Goal: Task Accomplishment & Management: Complete application form

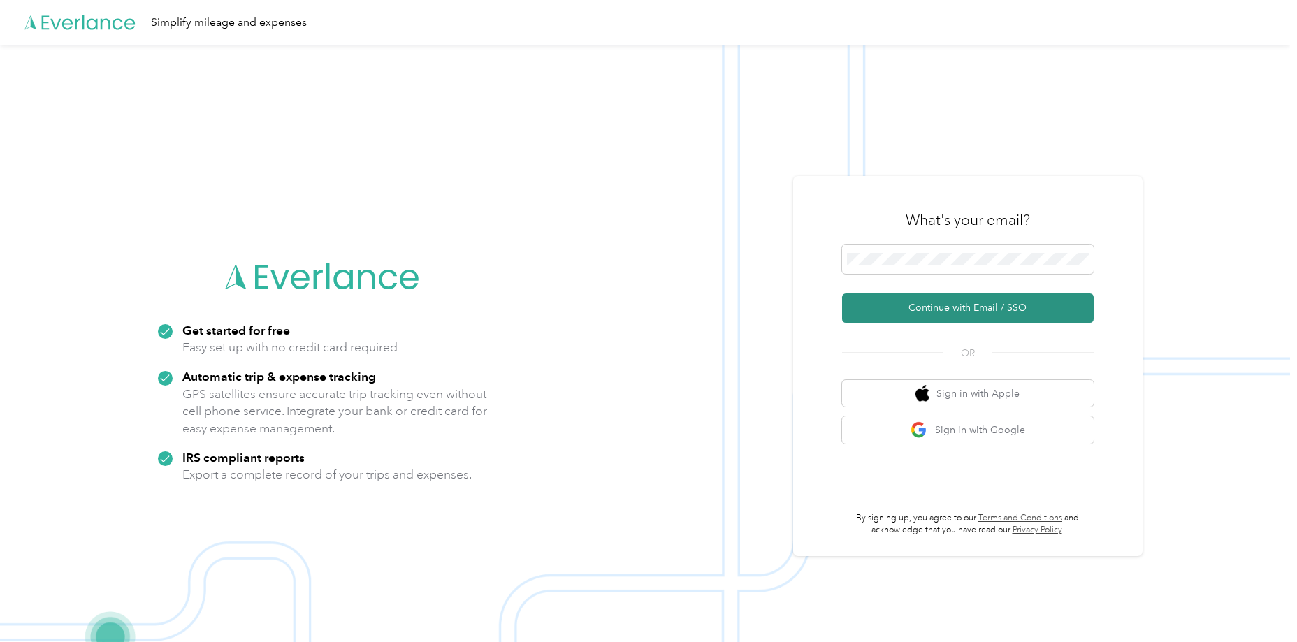
click at [934, 301] on button "Continue with Email / SSO" at bounding box center [968, 308] width 252 height 29
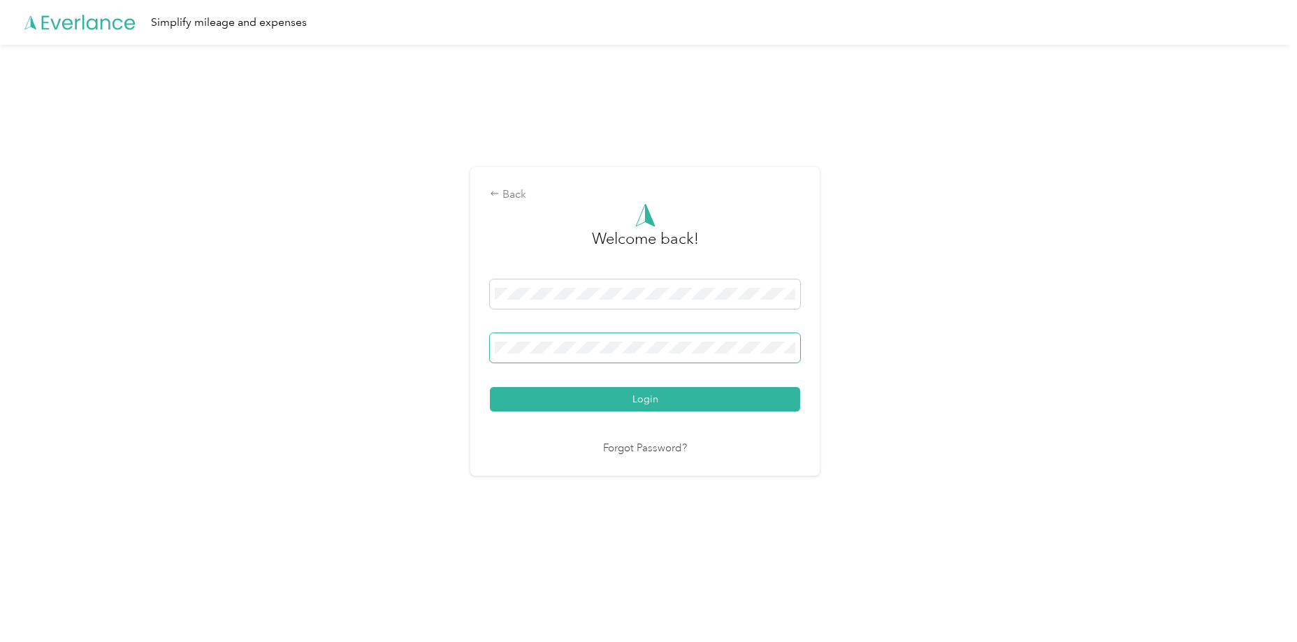
click at [600, 340] on span at bounding box center [645, 347] width 310 height 29
click at [490, 387] on button "Login" at bounding box center [645, 399] width 310 height 24
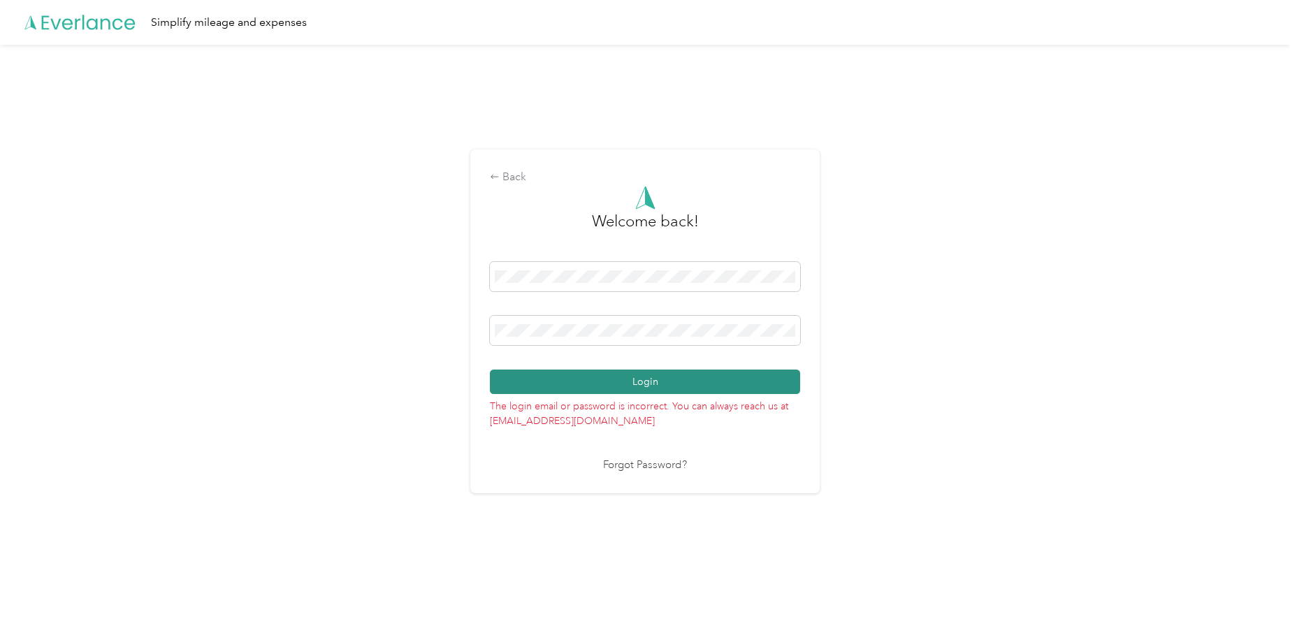
click at [554, 384] on button "Login" at bounding box center [645, 382] width 310 height 24
click at [598, 389] on button "Login" at bounding box center [645, 382] width 310 height 24
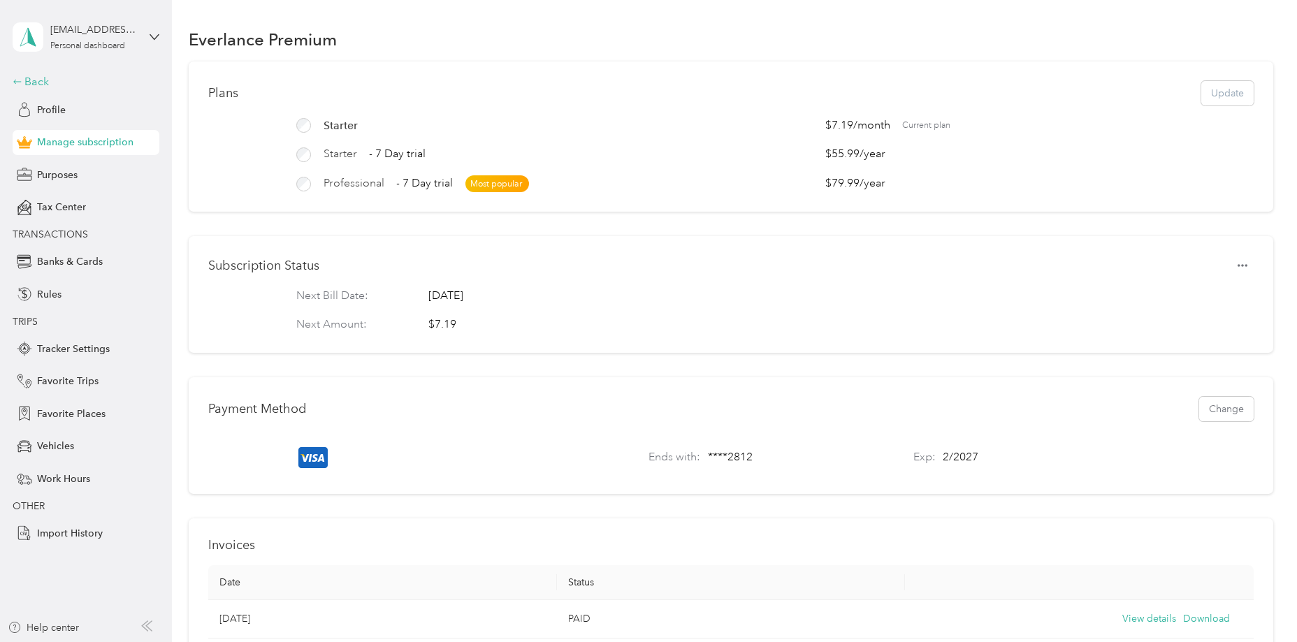
click at [46, 84] on div "Back" at bounding box center [83, 81] width 140 height 17
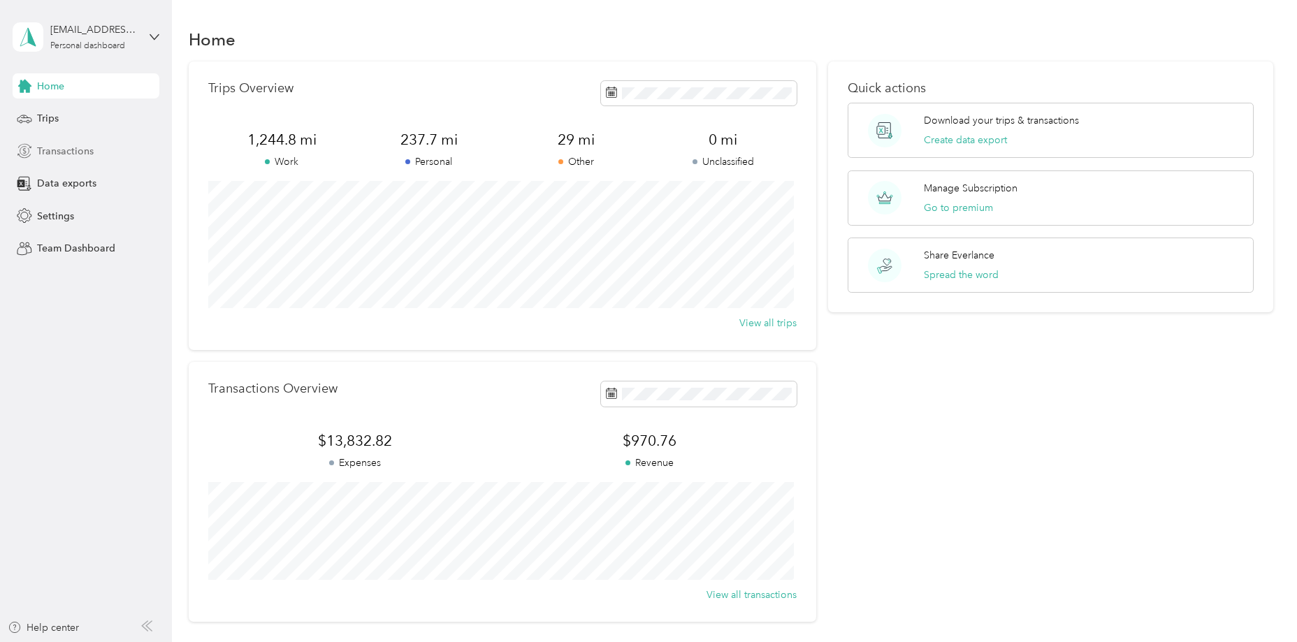
click at [80, 153] on span "Transactions" at bounding box center [65, 151] width 57 height 15
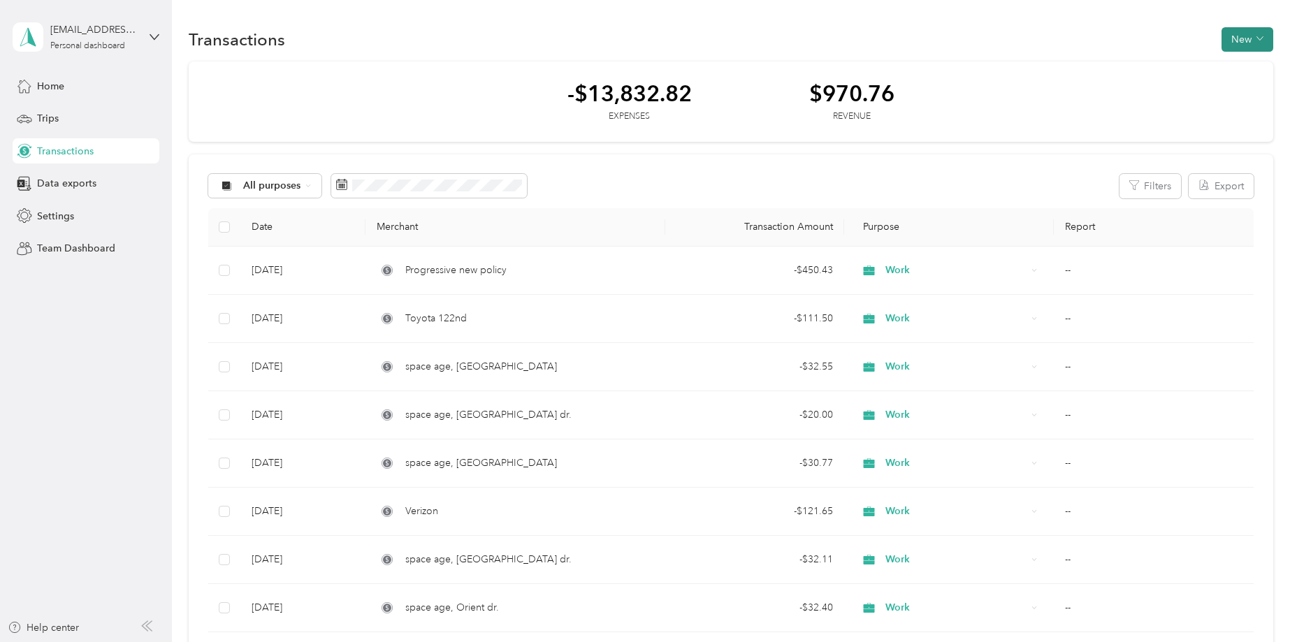
click at [1225, 31] on button "New" at bounding box center [1248, 39] width 52 height 24
click at [1222, 68] on span "Expense" at bounding box center [1241, 66] width 38 height 15
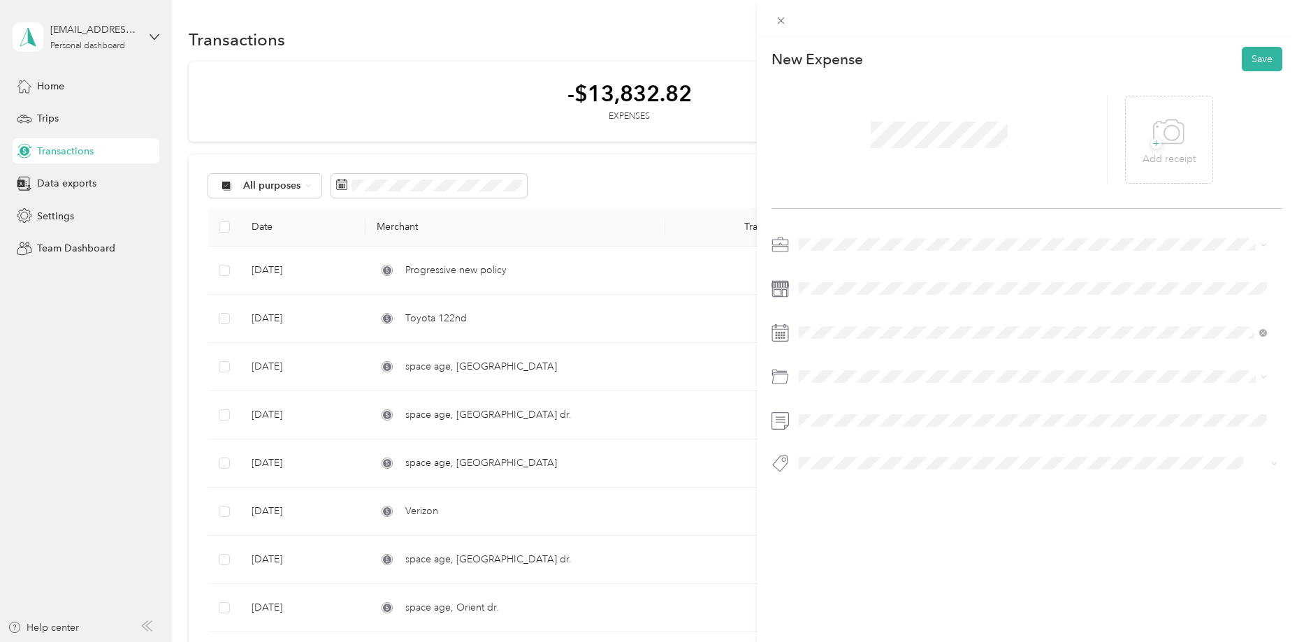
click at [859, 270] on li "Work" at bounding box center [1033, 262] width 478 height 24
click at [860, 324] on span at bounding box center [1038, 333] width 489 height 22
click at [774, 328] on icon at bounding box center [780, 332] width 17 height 17
click at [777, 332] on icon at bounding box center [780, 332] width 17 height 17
click at [791, 330] on div at bounding box center [1027, 333] width 511 height 22
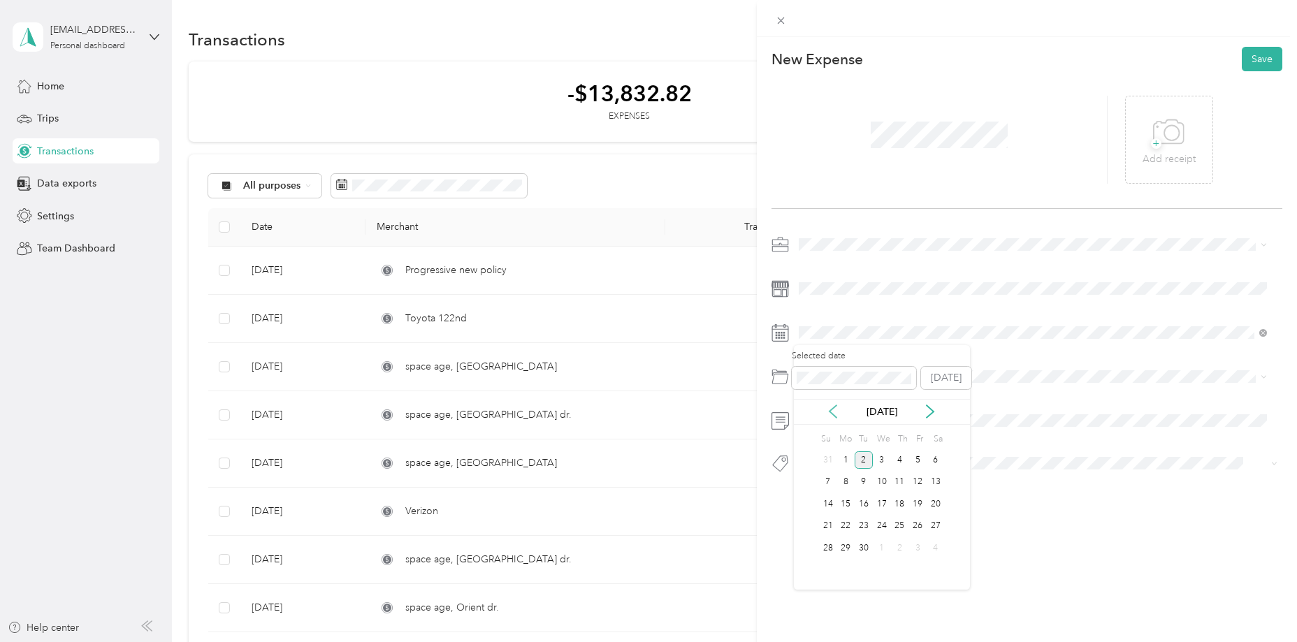
click at [830, 413] on icon at bounding box center [833, 412] width 14 height 14
click at [917, 548] on div "29" at bounding box center [918, 548] width 18 height 17
click at [849, 433] on div "Gasoline" at bounding box center [1033, 433] width 458 height 15
click at [1262, 52] on button "Save" at bounding box center [1262, 59] width 41 height 24
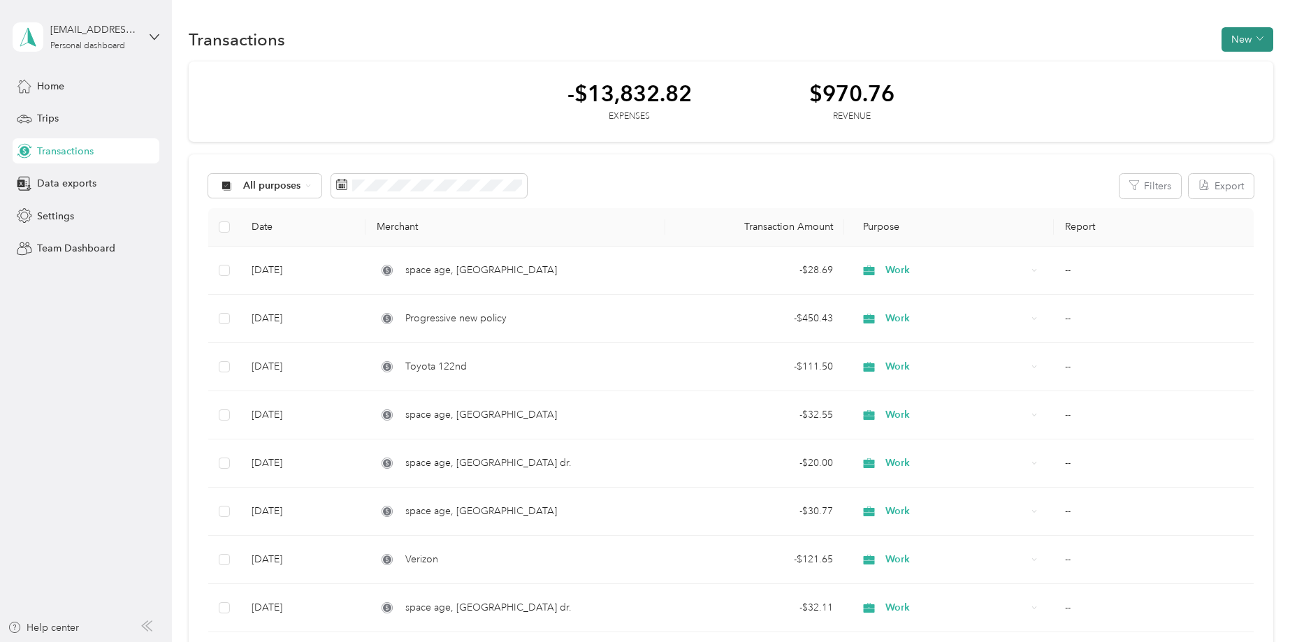
click at [1239, 45] on button "New" at bounding box center [1248, 39] width 52 height 24
click at [1238, 63] on span "Expense" at bounding box center [1241, 66] width 38 height 15
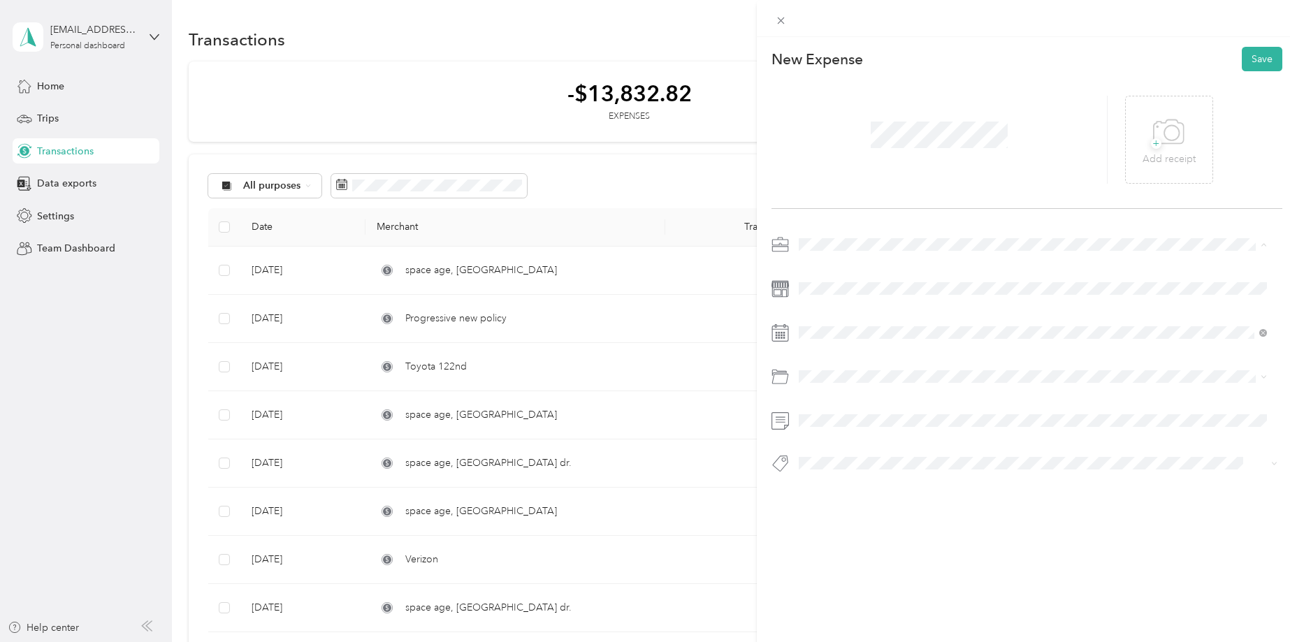
click at [814, 270] on li "Work" at bounding box center [1033, 269] width 478 height 24
click at [831, 406] on icon at bounding box center [833, 412] width 14 height 14
click at [828, 567] on div "31" at bounding box center [828, 570] width 18 height 17
click at [839, 435] on div "Gasoline" at bounding box center [1033, 432] width 458 height 15
click at [1261, 59] on button "Save" at bounding box center [1262, 59] width 41 height 24
